Goal: Task Accomplishment & Management: Manage account settings

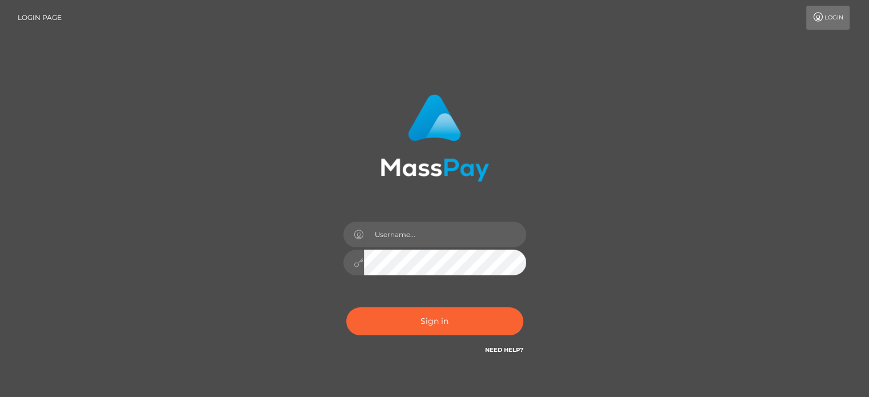
type input "[EMAIL_ADDRESS][DOMAIN_NAME]"
click at [386, 228] on input "[EMAIL_ADDRESS][DOMAIN_NAME]" at bounding box center [445, 235] width 162 height 26
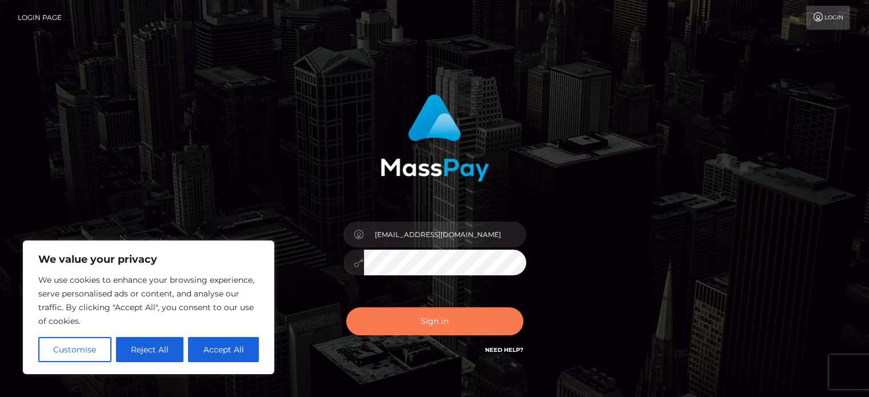
click at [401, 313] on button "Sign in" at bounding box center [434, 322] width 177 height 28
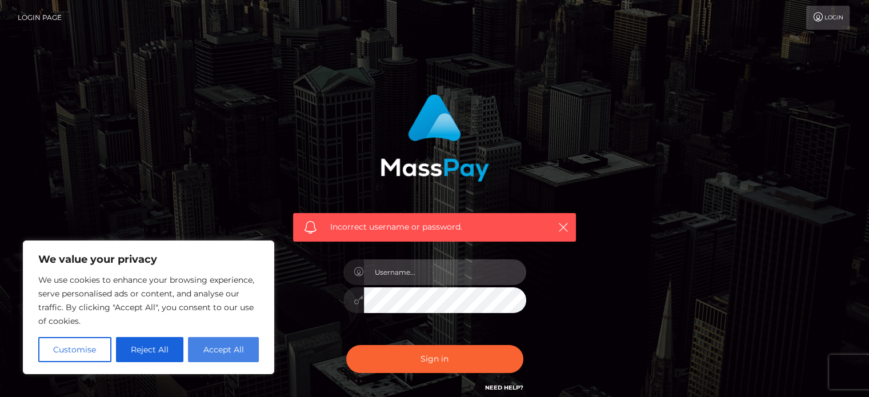
type input "[EMAIL_ADDRESS][DOMAIN_NAME]"
click at [201, 352] on button "Accept All" at bounding box center [223, 349] width 71 height 25
checkbox input "true"
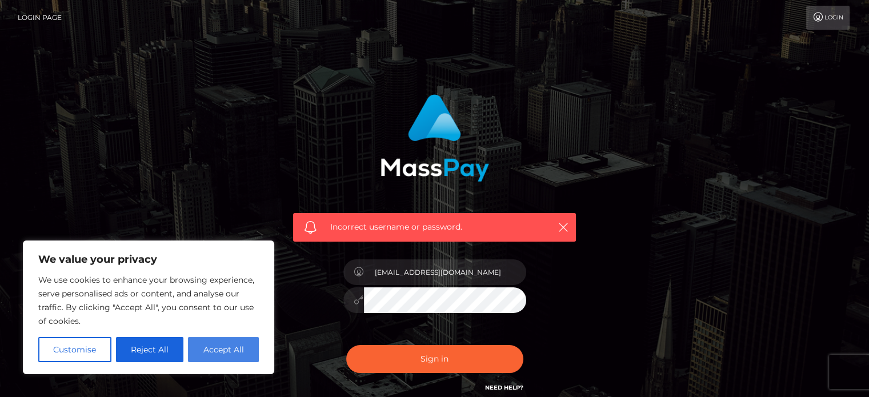
checkbox input "true"
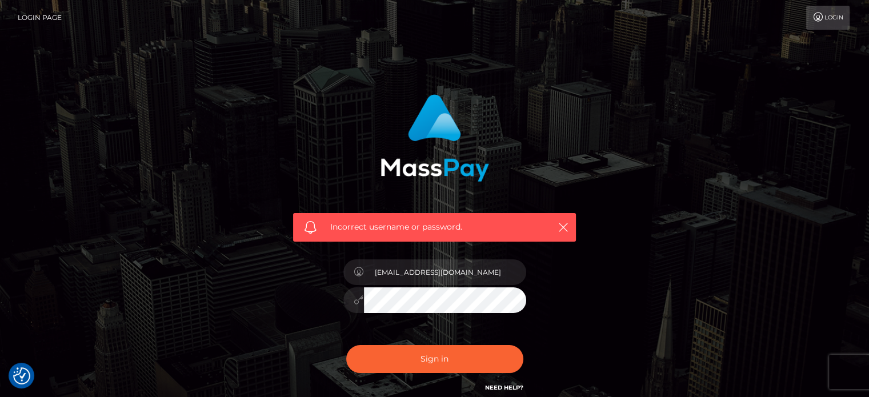
click at [346, 345] on button "Sign in" at bounding box center [434, 359] width 177 height 28
type input "[EMAIL_ADDRESS][DOMAIN_NAME]"
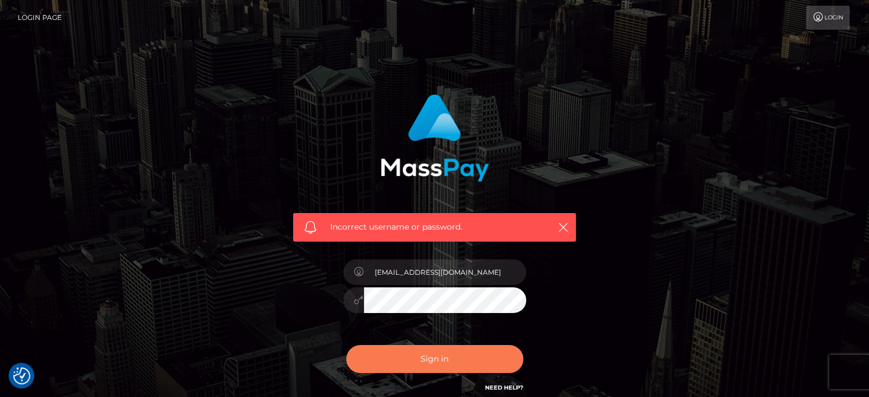
click at [454, 351] on button "Sign in" at bounding box center [434, 359] width 177 height 28
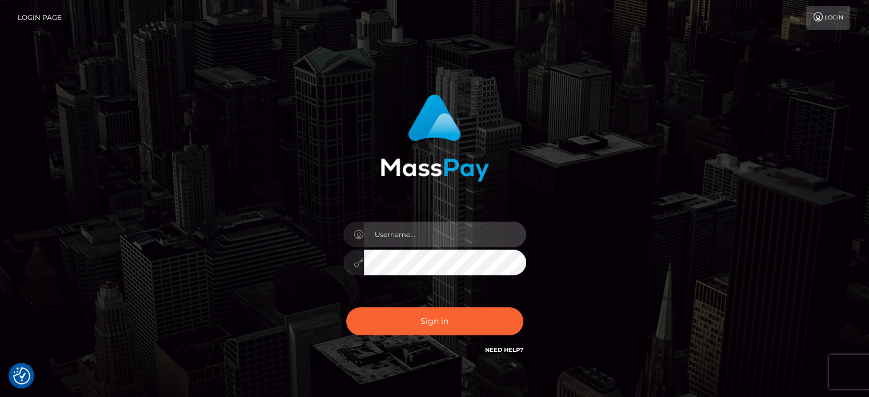
type input "[EMAIL_ADDRESS][DOMAIN_NAME]"
click at [508, 348] on link "Need Help?" at bounding box center [504, 349] width 38 height 7
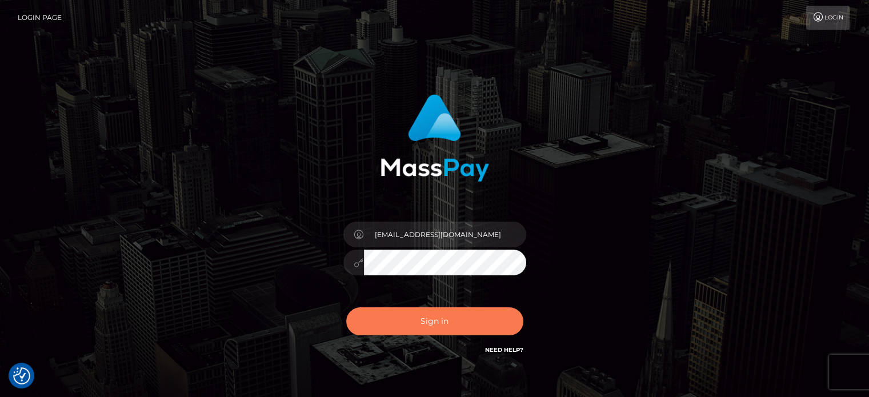
click at [439, 316] on button "Sign in" at bounding box center [434, 322] width 177 height 28
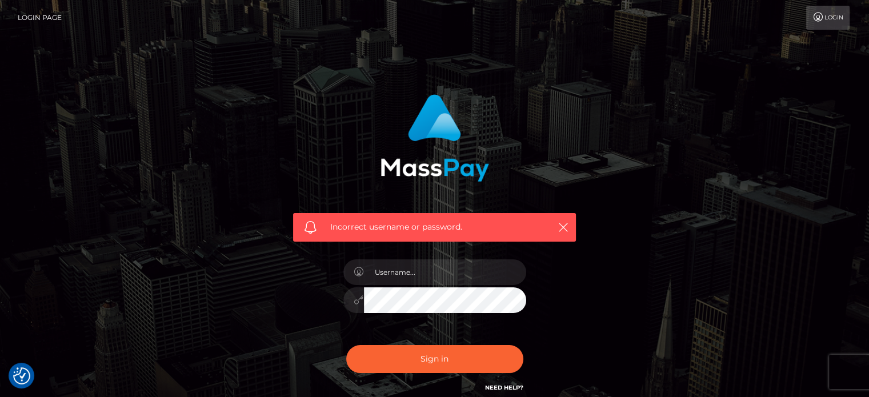
scroll to position [102, 0]
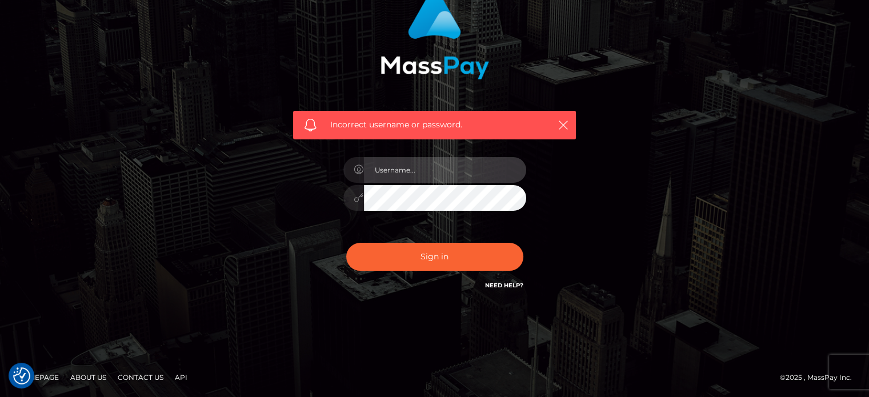
type input "[EMAIL_ADDRESS][DOMAIN_NAME]"
click at [420, 132] on div "Incorrect username or password." at bounding box center [434, 125] width 283 height 29
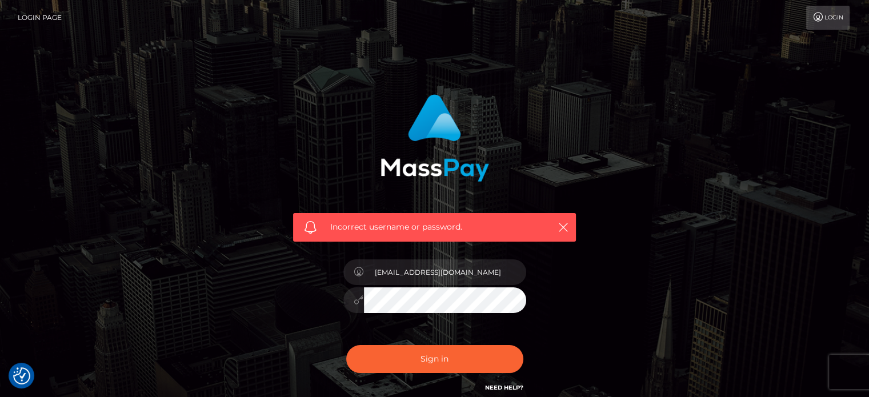
click at [833, 15] on link "Login" at bounding box center [828, 18] width 43 height 24
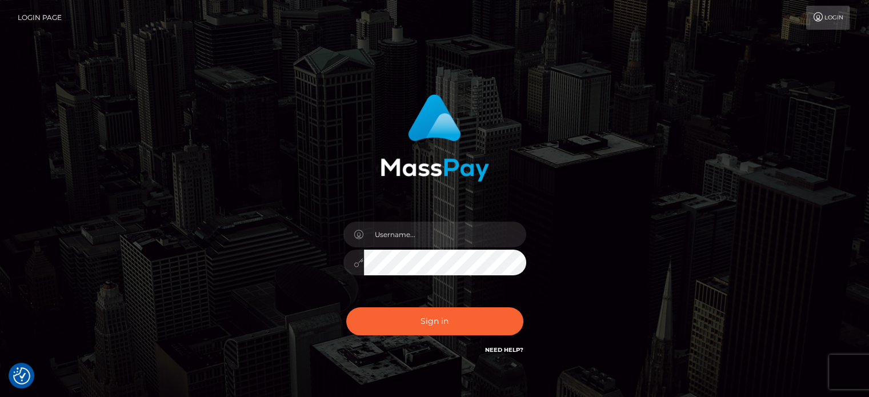
scroll to position [65, 0]
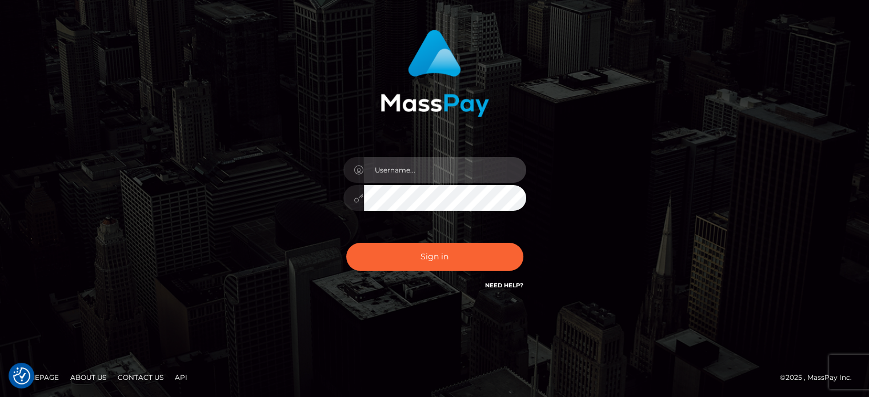
type input "[EMAIL_ADDRESS][DOMAIN_NAME]"
click at [500, 285] on link "Need Help?" at bounding box center [504, 285] width 38 height 7
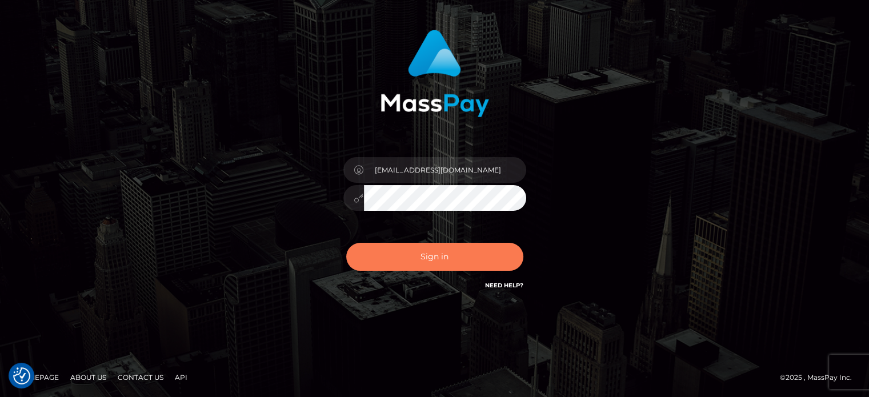
click at [463, 257] on button "Sign in" at bounding box center [434, 257] width 177 height 28
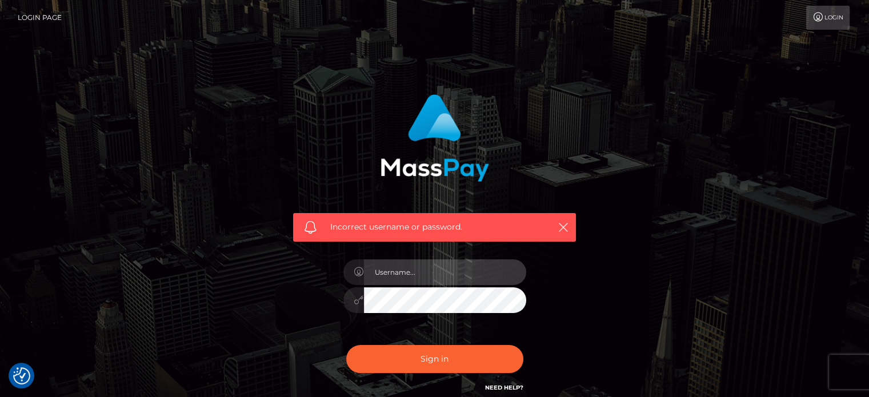
type input "[EMAIL_ADDRESS][DOMAIN_NAME]"
click at [439, 233] on div "Incorrect username or password." at bounding box center [434, 227] width 283 height 29
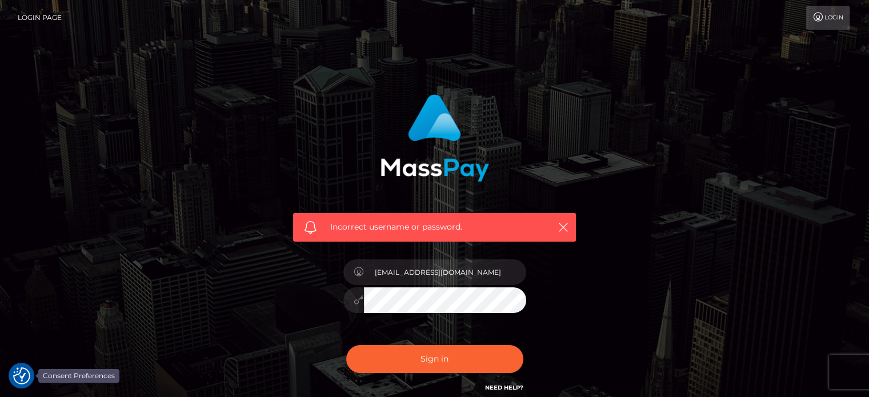
click at [23, 372] on img "Consent Preferences" at bounding box center [21, 376] width 17 height 17
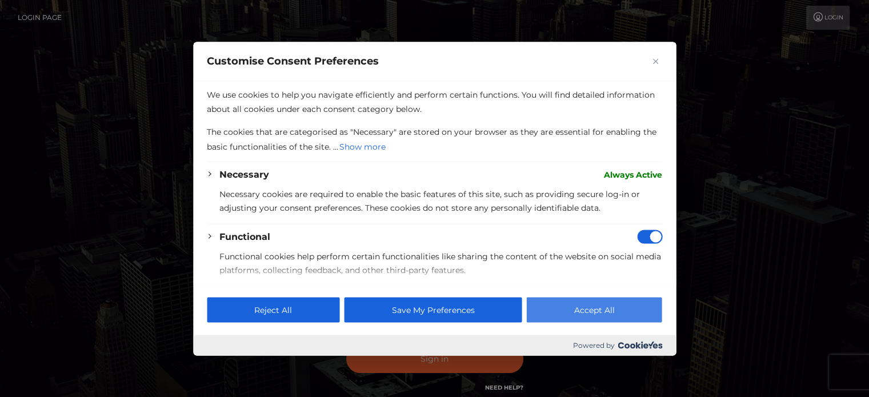
click at [569, 313] on button "Accept All" at bounding box center [594, 309] width 135 height 25
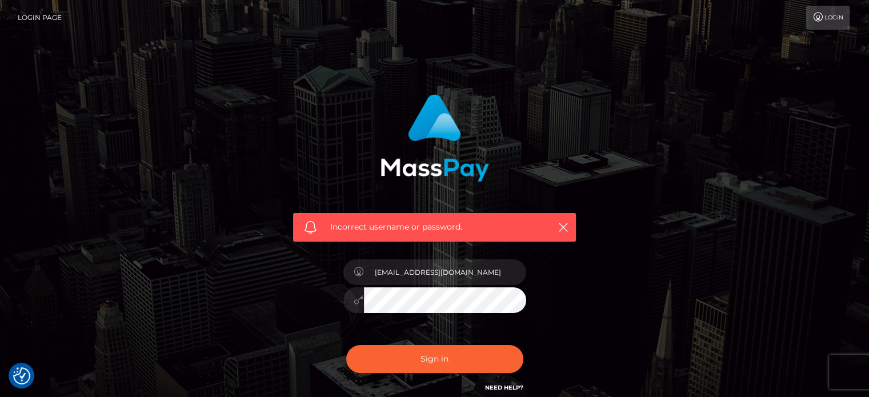
scroll to position [102, 0]
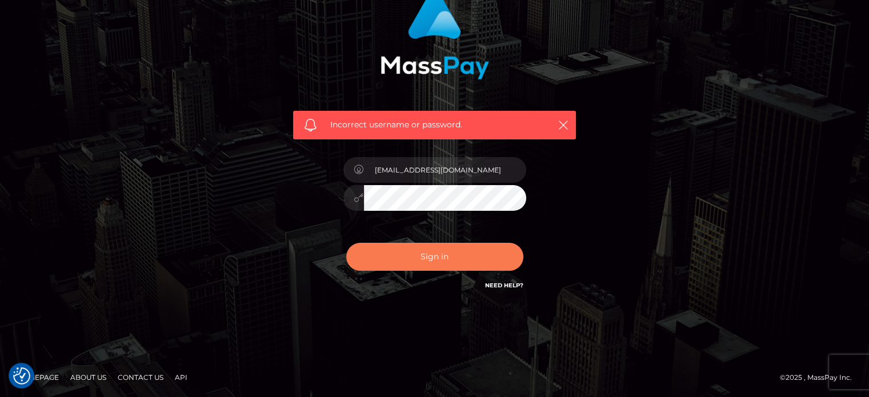
click at [453, 253] on button "Sign in" at bounding box center [434, 257] width 177 height 28
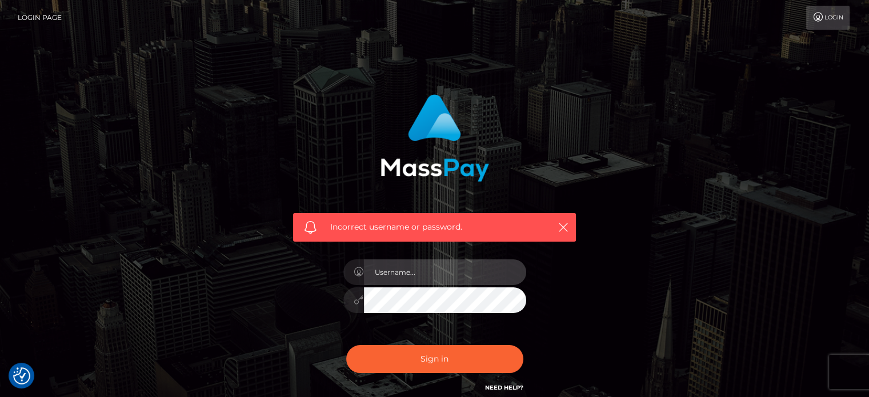
type input "[EMAIL_ADDRESS][DOMAIN_NAME]"
click at [346, 345] on button "Sign in" at bounding box center [434, 359] width 177 height 28
